Goal: Information Seeking & Learning: Learn about a topic

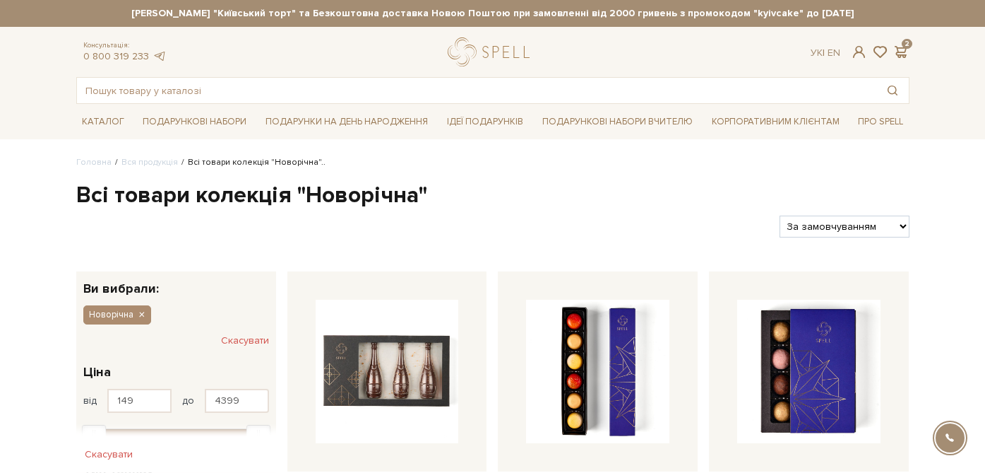
click at [599, 183] on div at bounding box center [492, 236] width 985 height 473
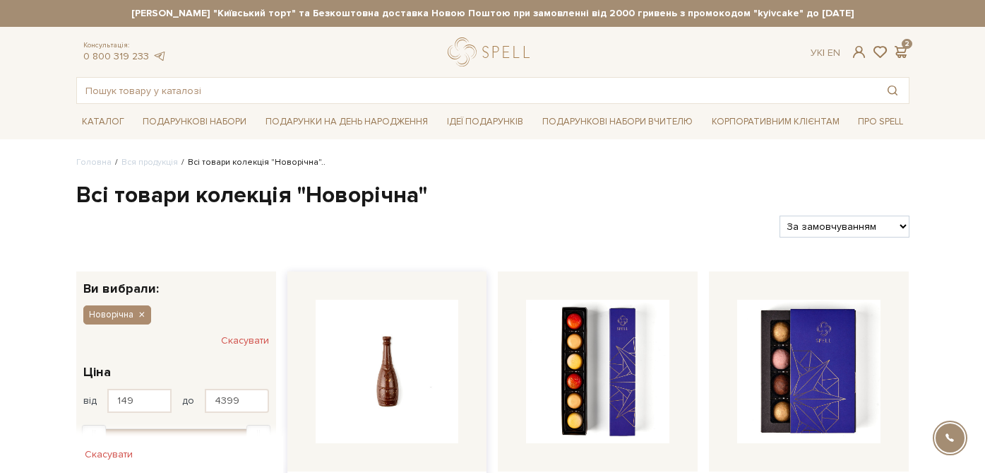
click at [405, 348] on img at bounding box center [387, 370] width 143 height 143
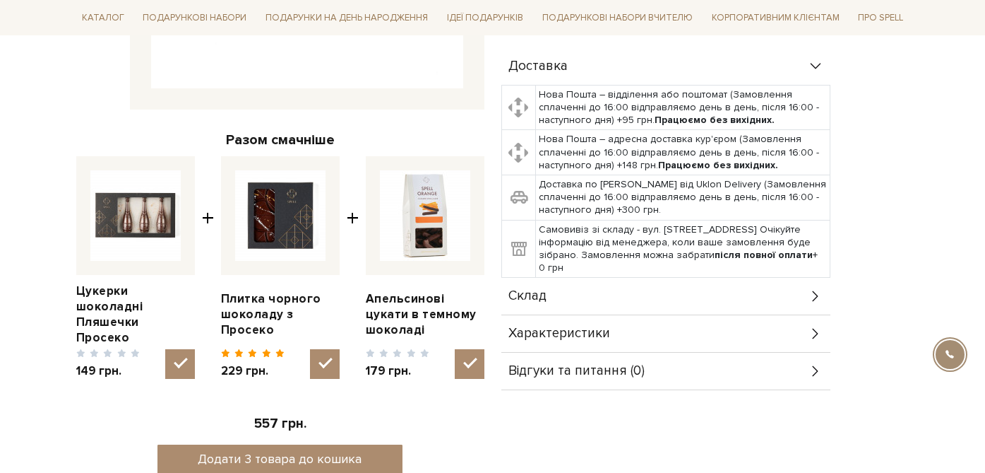
scroll to position [432, 0]
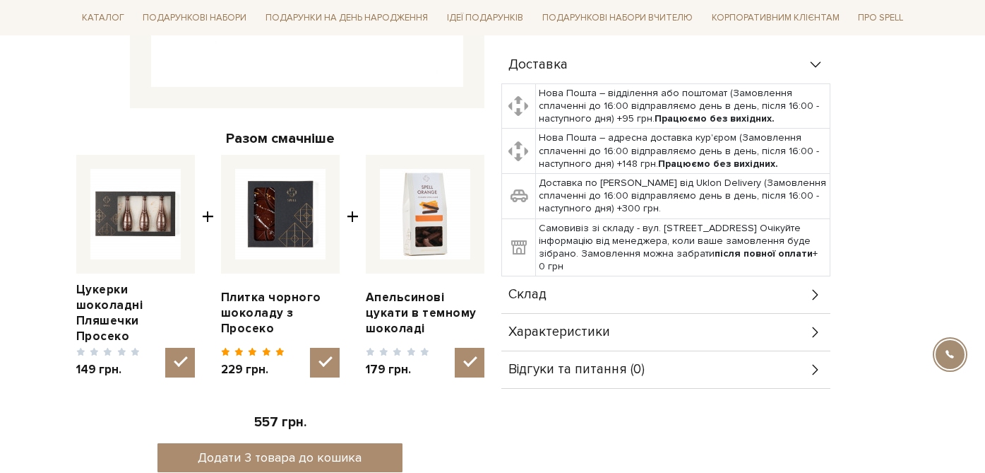
click at [764, 283] on div "Склад" at bounding box center [666, 294] width 329 height 37
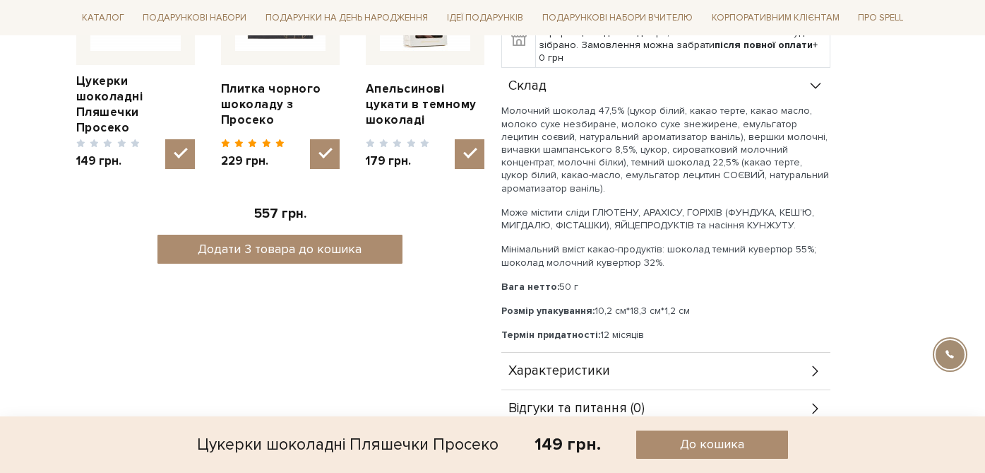
scroll to position [646, 0]
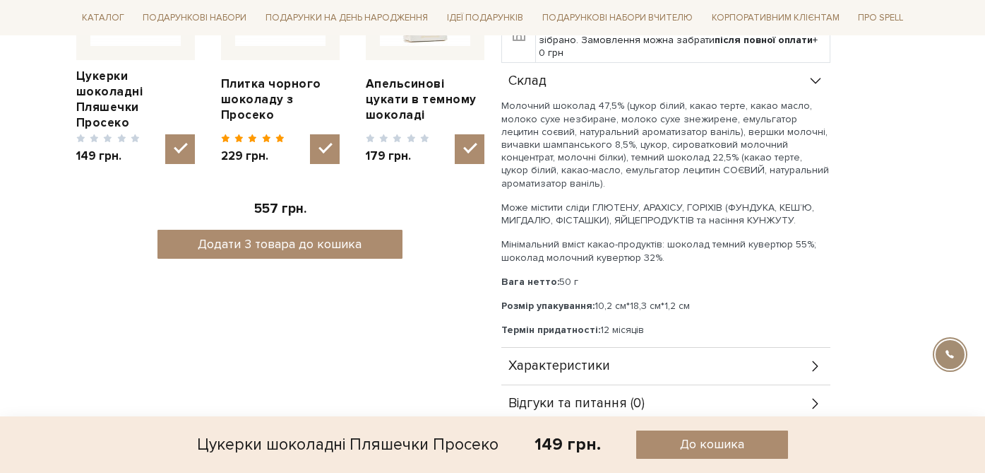
click at [766, 348] on div "Характеристики" at bounding box center [666, 366] width 329 height 37
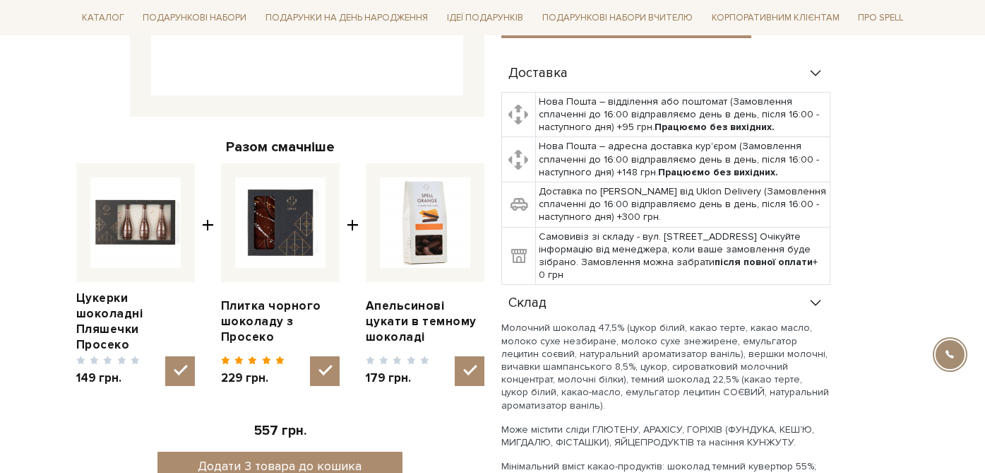
scroll to position [449, 0]
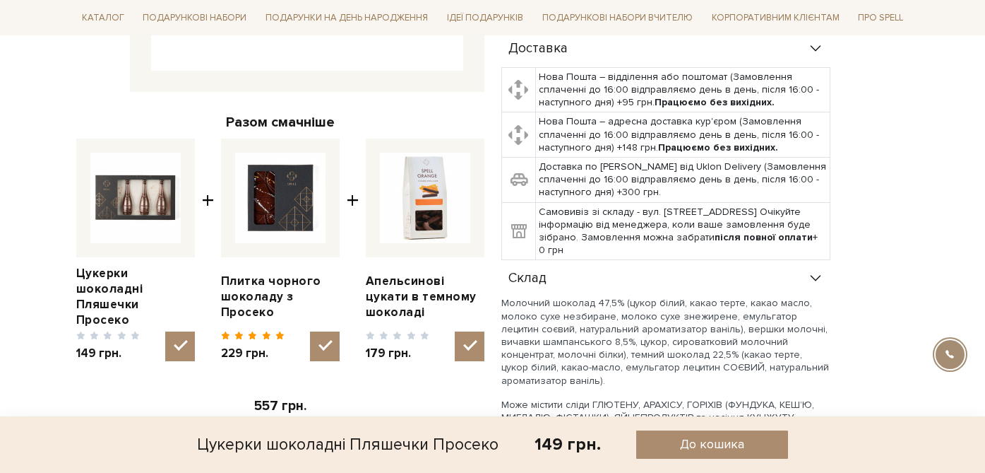
click at [806, 260] on div "Склад" at bounding box center [666, 278] width 329 height 37
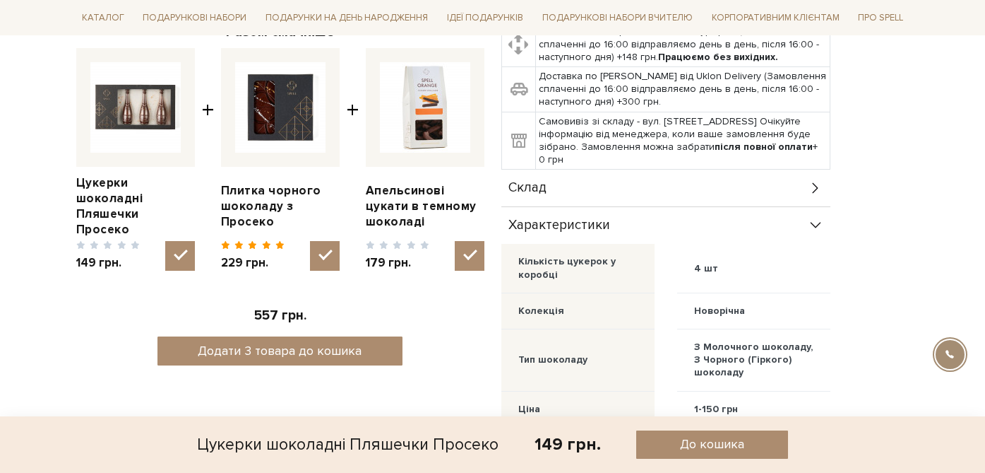
scroll to position [565, 0]
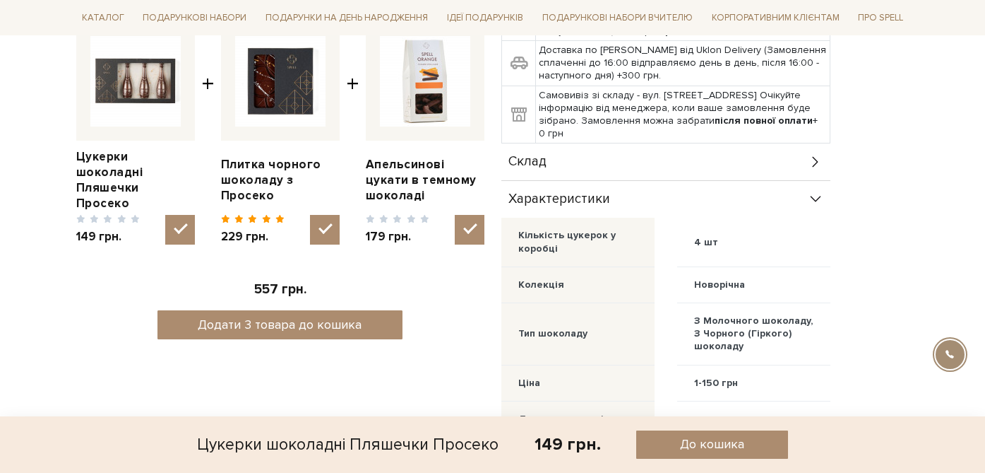
click at [814, 191] on icon at bounding box center [816, 199] width 16 height 16
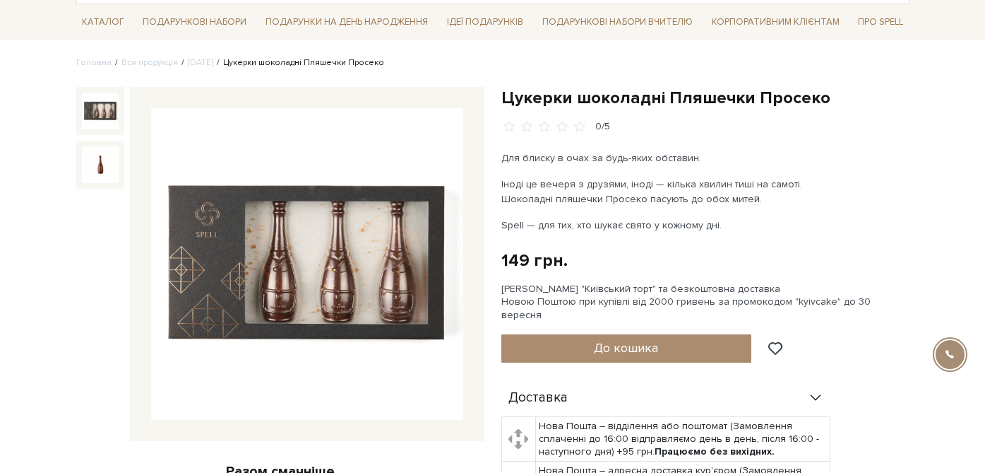
scroll to position [0, 0]
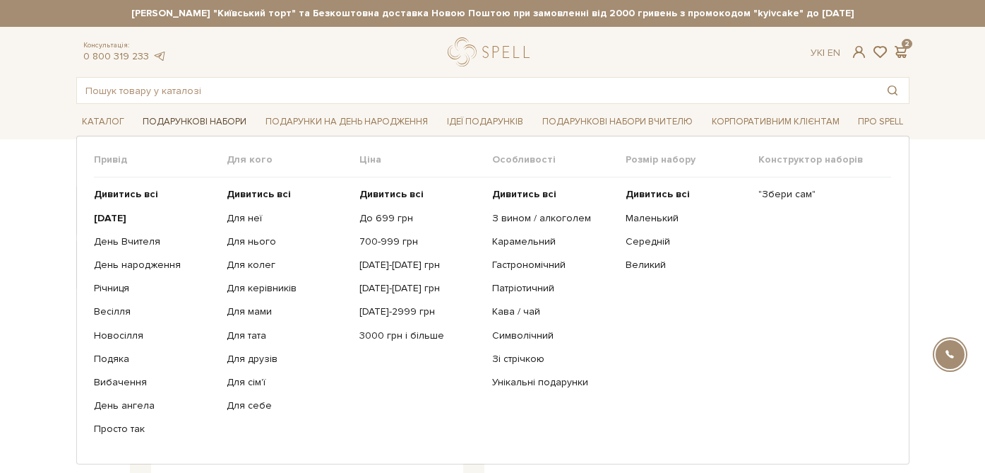
click at [227, 115] on link "Подарункові набори" at bounding box center [194, 122] width 115 height 22
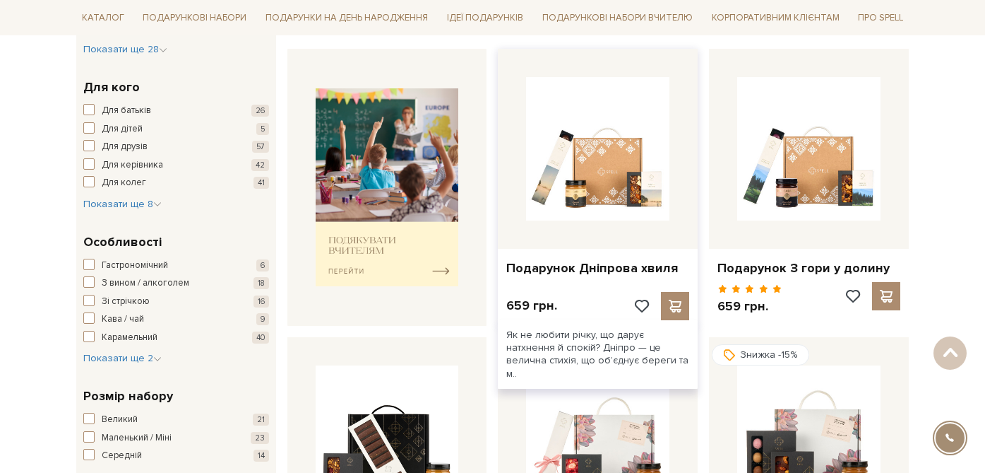
scroll to position [656, 0]
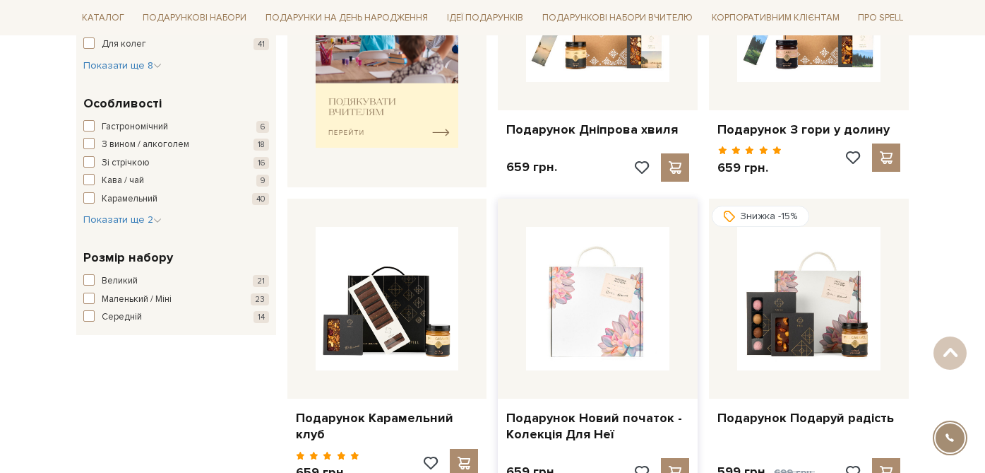
click at [585, 339] on img at bounding box center [597, 298] width 143 height 143
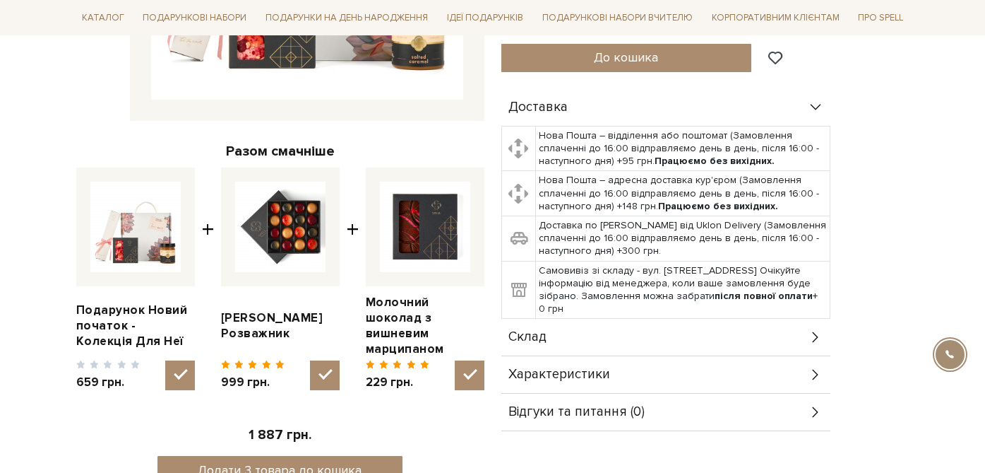
scroll to position [424, 0]
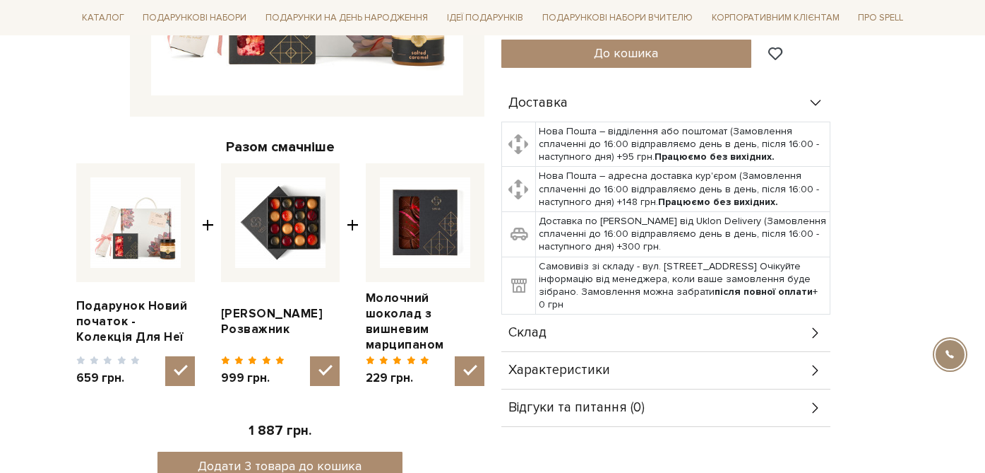
click at [799, 319] on div "Склад" at bounding box center [666, 332] width 329 height 37
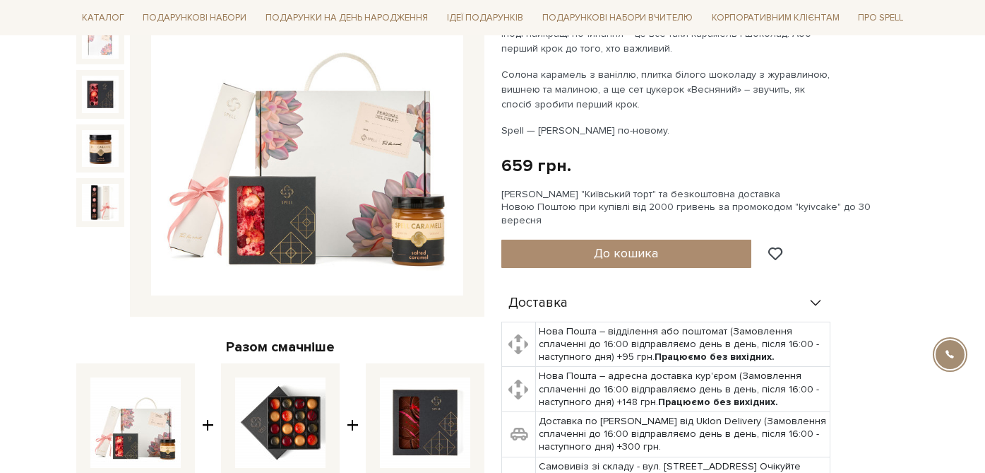
scroll to position [221, 0]
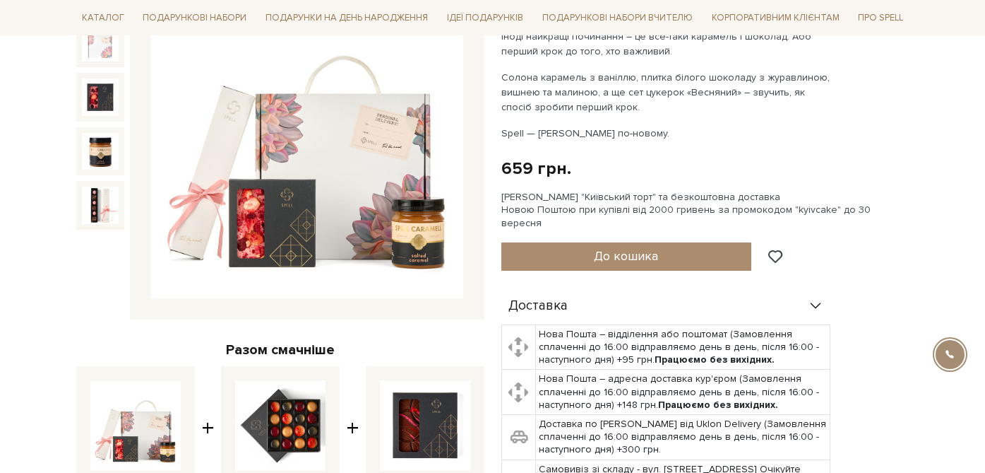
click at [807, 287] on div "Доставка" at bounding box center [666, 305] width 329 height 37
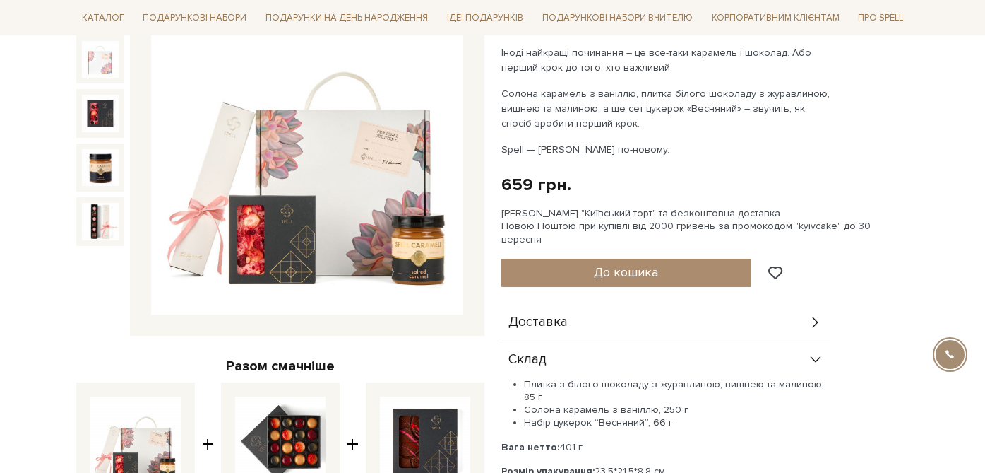
scroll to position [0, 0]
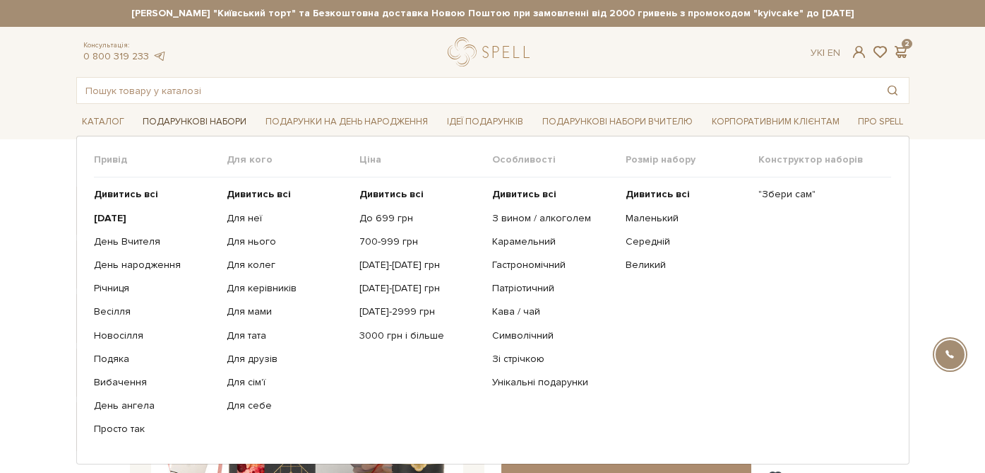
click at [241, 121] on link "Подарункові набори" at bounding box center [194, 122] width 115 height 22
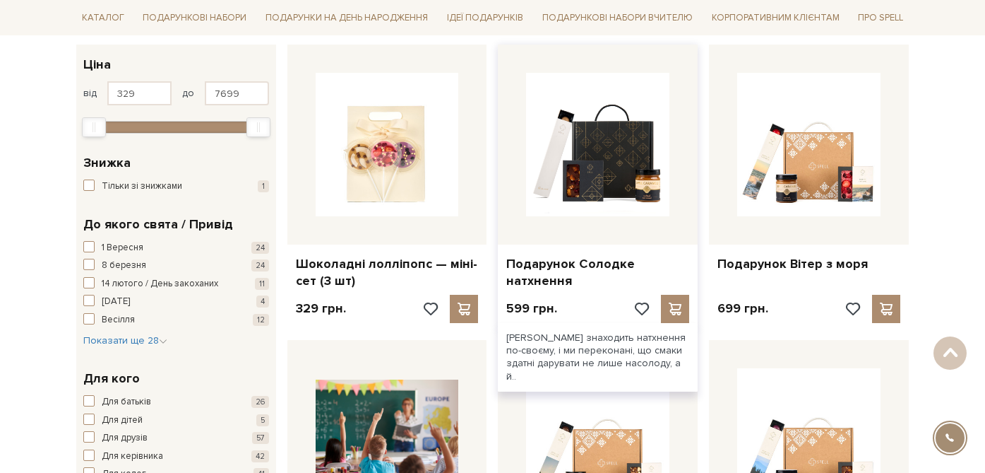
scroll to position [228, 0]
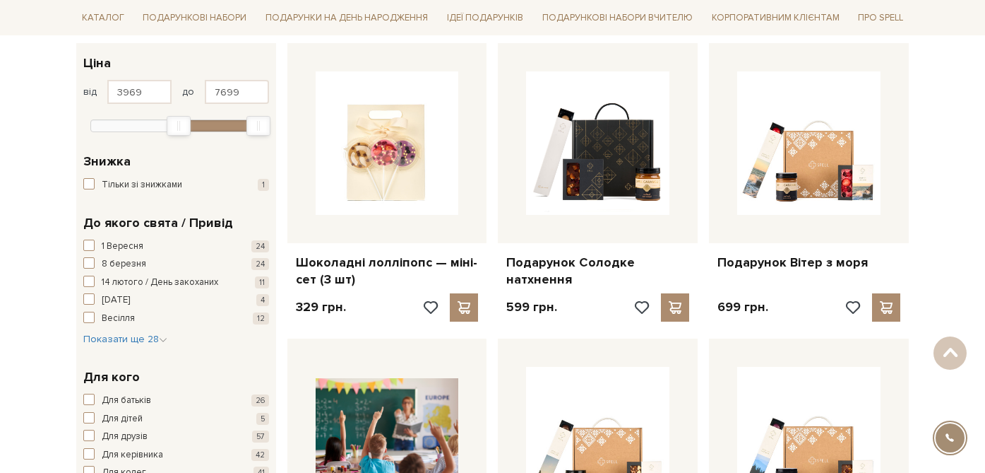
type input "3938"
drag, startPoint x: 102, startPoint y: 126, endPoint x: 184, endPoint y: 126, distance: 81.2
click at [185, 126] on div "Min" at bounding box center [178, 126] width 23 height 18
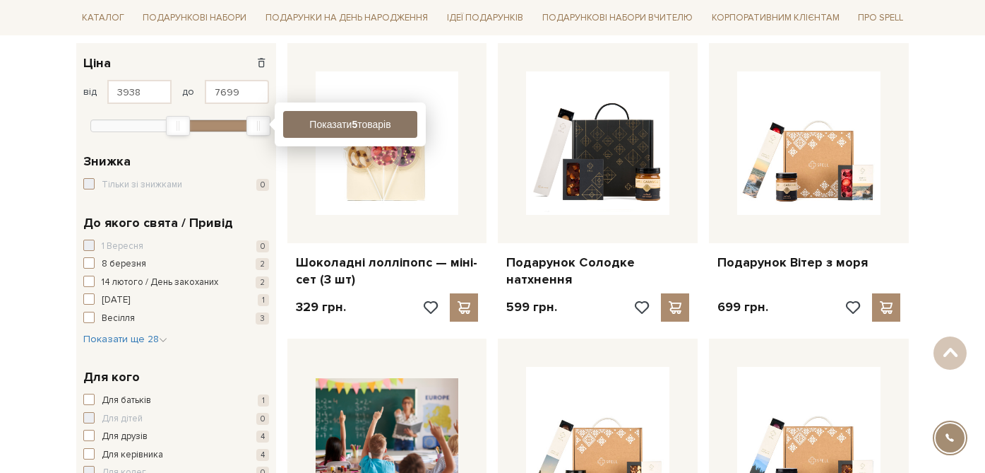
click at [334, 123] on button "Показати 5 товарів" at bounding box center [350, 124] width 134 height 27
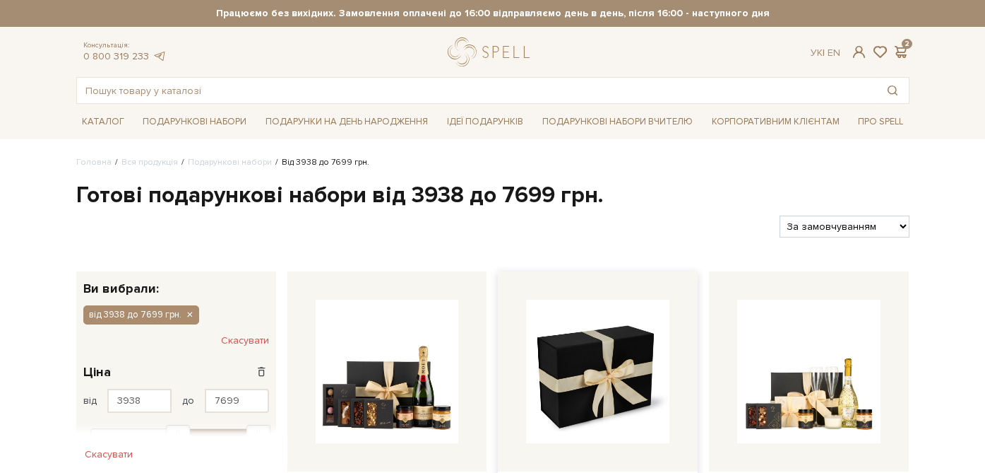
click at [600, 391] on img at bounding box center [597, 370] width 143 height 143
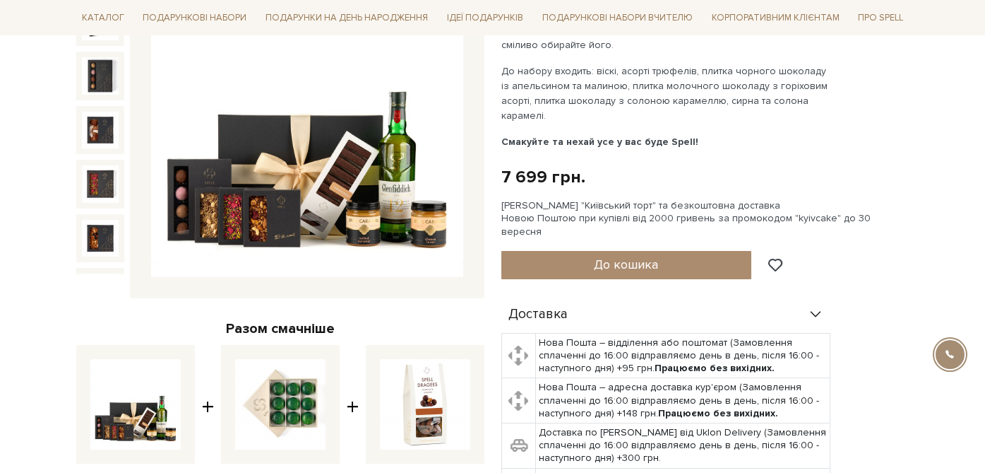
scroll to position [246, 0]
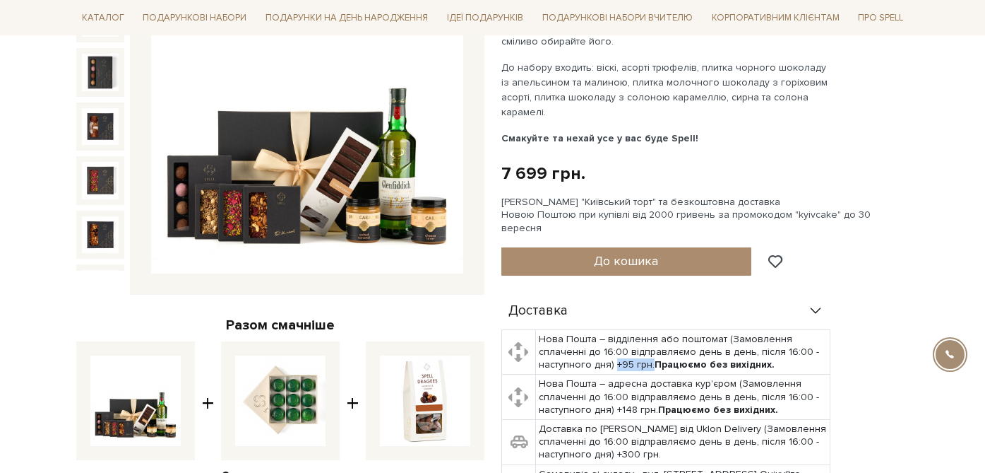
drag, startPoint x: 649, startPoint y: 353, endPoint x: 615, endPoint y: 353, distance: 33.9
click at [615, 353] on td "Нова Пошта – відділення або поштомат (Замовлення сплаченні до 16:00 відправляєм…" at bounding box center [682, 351] width 295 height 45
click at [744, 358] on b "Працюємо без вихідних." at bounding box center [715, 364] width 120 height 12
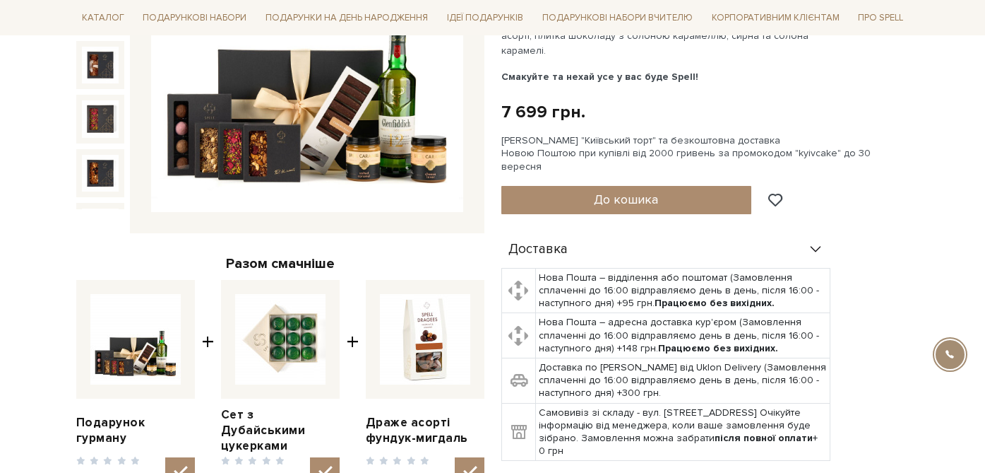
scroll to position [308, 0]
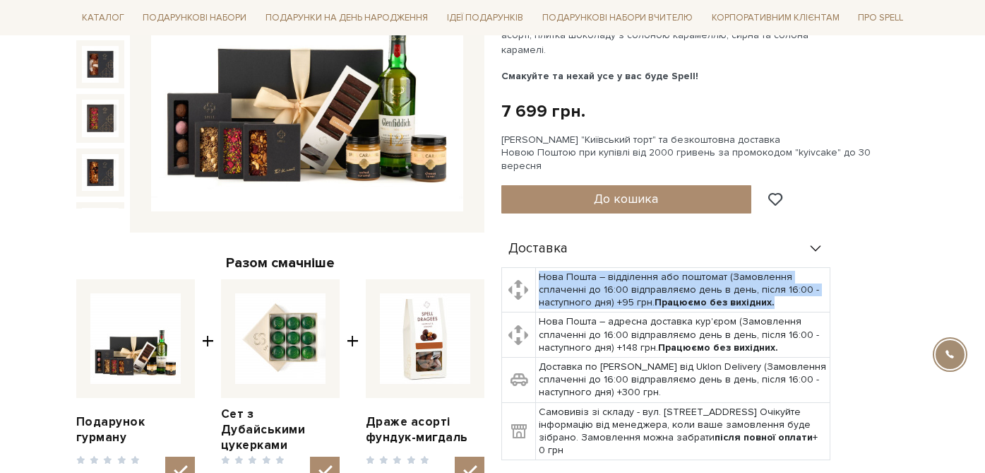
drag, startPoint x: 771, startPoint y: 290, endPoint x: 540, endPoint y: 263, distance: 232.6
click at [540, 267] on td "Нова Пошта – відділення або поштомат (Замовлення сплаченні до 16:00 відправляєм…" at bounding box center [682, 289] width 295 height 45
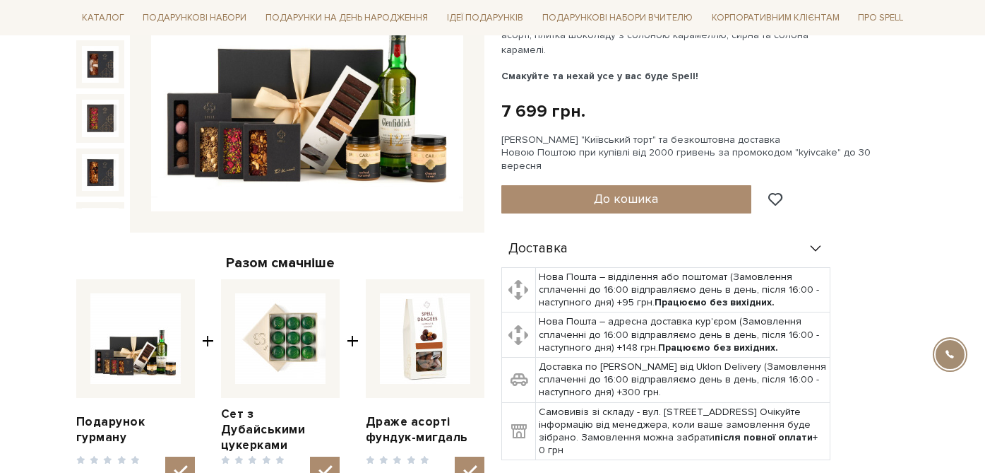
click at [863, 284] on div "Доставка Нова Пошта – відділення або поштомат (Замовлення сплаченні до 16:00 ві…" at bounding box center [706, 401] width 408 height 343
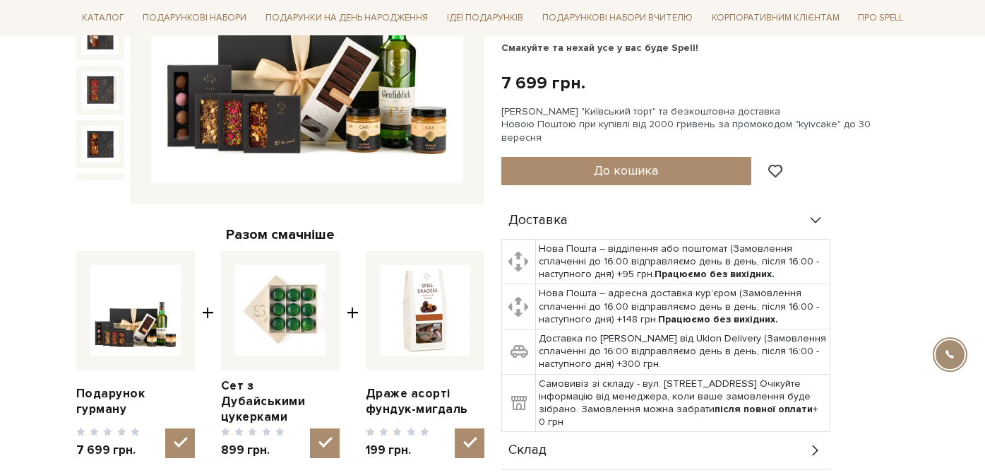
scroll to position [343, 0]
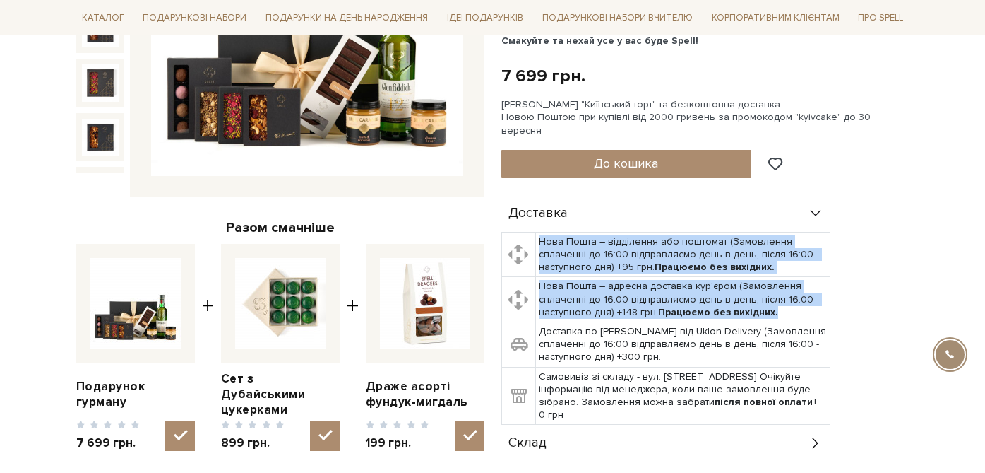
drag, startPoint x: 783, startPoint y: 300, endPoint x: 539, endPoint y: 227, distance: 255.0
click at [538, 232] on tbody "Нова Пошта – відділення або поштомат (Замовлення сплаченні до 16:00 відправляєм…" at bounding box center [666, 328] width 328 height 193
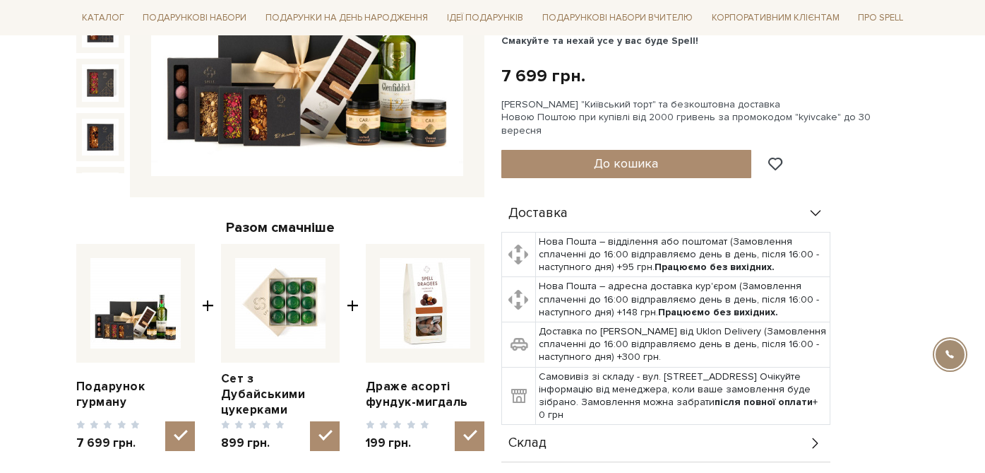
click at [860, 227] on div "Доставка Нова Пошта – відділення або поштомат (Замовлення сплаченні до 16:00 ві…" at bounding box center [706, 366] width 408 height 343
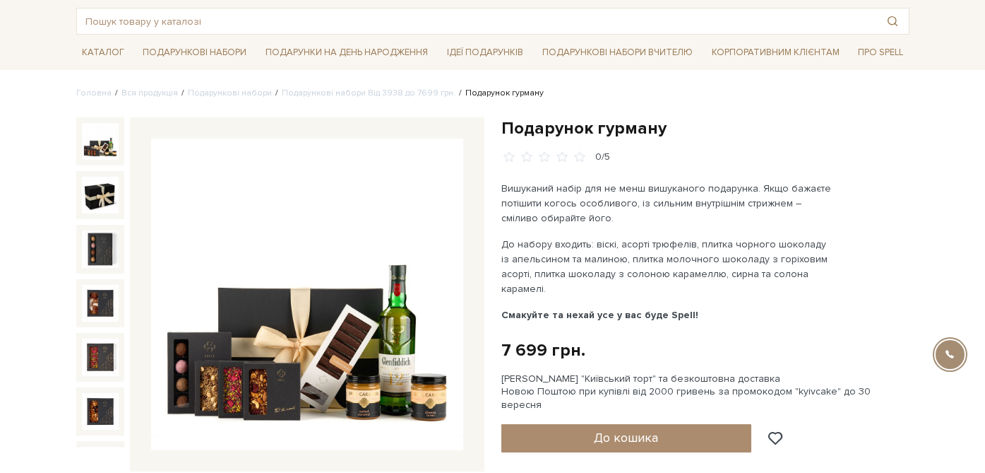
scroll to position [74, 0]
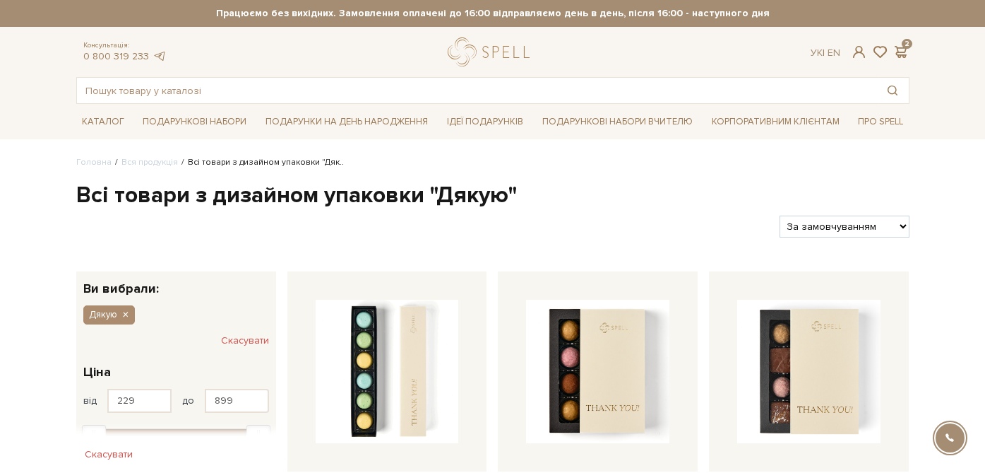
scroll to position [65, 0]
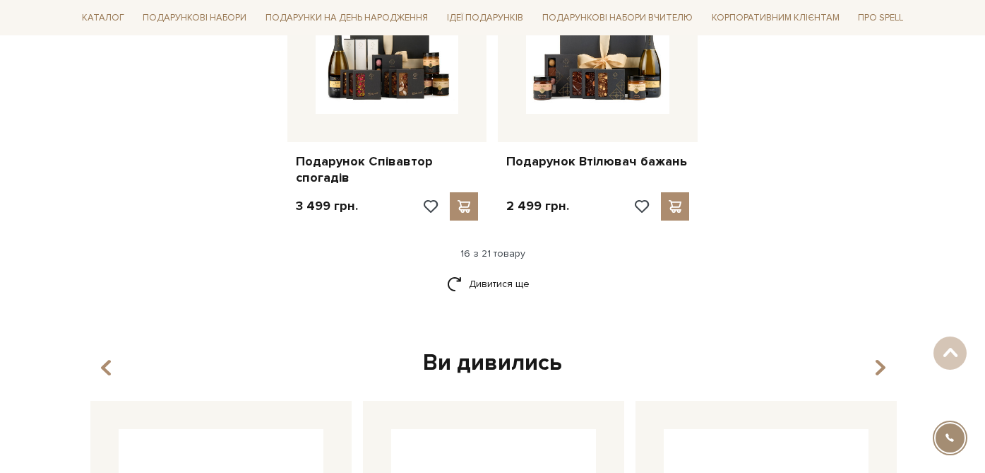
scroll to position [1844, 0]
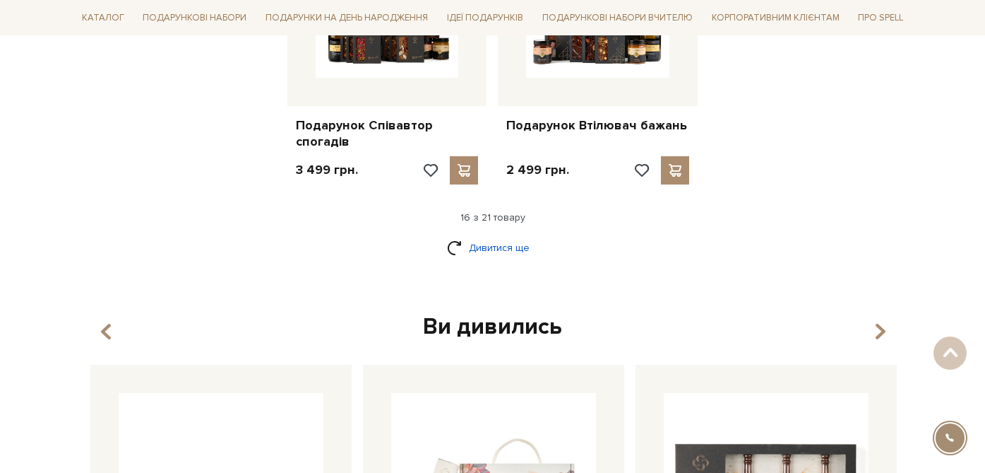
click at [530, 235] on link "Дивитися ще" at bounding box center [493, 247] width 92 height 25
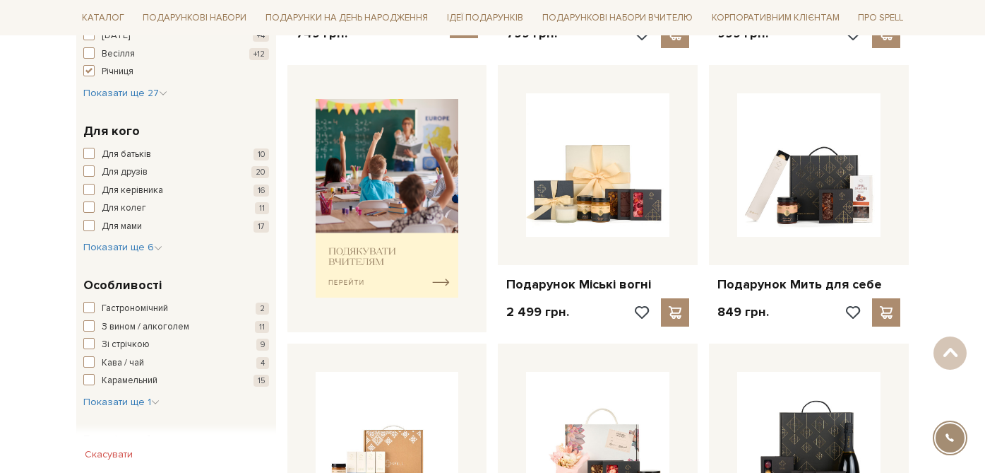
scroll to position [502, 0]
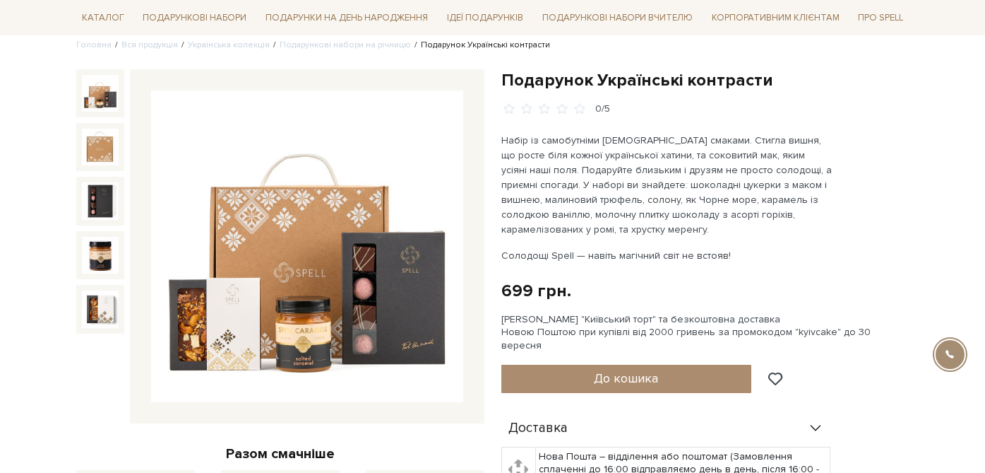
scroll to position [119, 0]
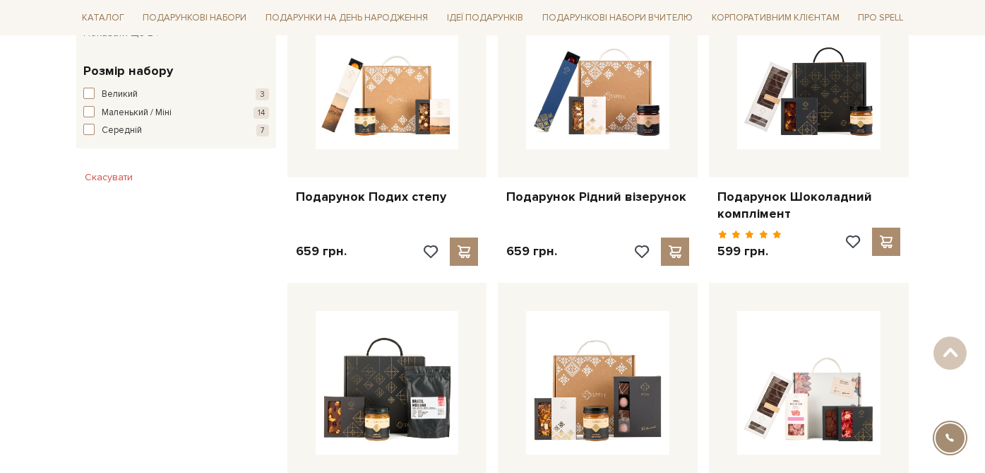
scroll to position [922, 0]
